Goal: Transaction & Acquisition: Download file/media

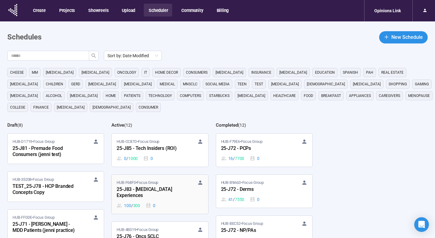
click at [167, 190] on div "25-J83 - [MEDICAL_DATA] Experiences" at bounding box center [150, 192] width 67 height 14
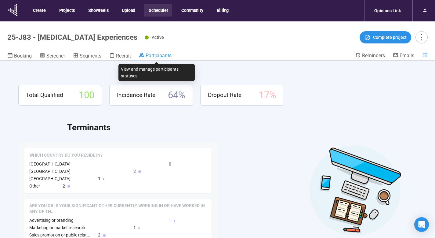
click at [163, 53] on span "Participants" at bounding box center [159, 56] width 26 height 6
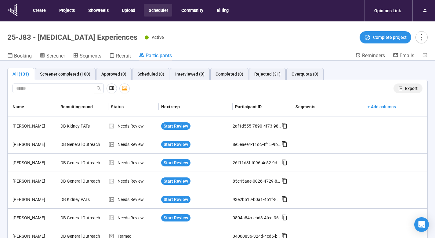
click at [406, 85] on button "Export" at bounding box center [408, 88] width 29 height 10
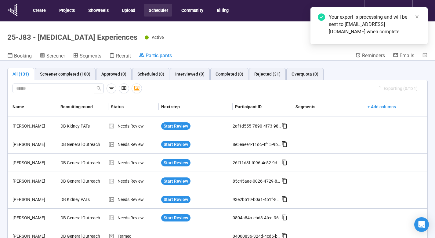
click at [291, 36] on div "Active Complete project" at bounding box center [286, 37] width 283 height 12
click at [291, 27] on header "25-J83 - [MEDICAL_DATA] Experiences Active Complete project Booking Screener Se…" at bounding box center [217, 40] width 435 height 39
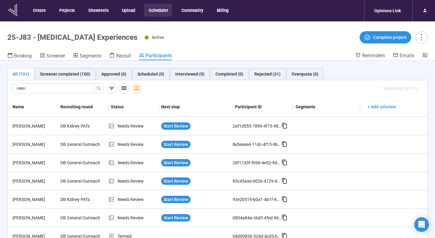
click at [13, 13] on icon at bounding box center [13, 14] width 1 height 2
